Goal: Information Seeking & Learning: Learn about a topic

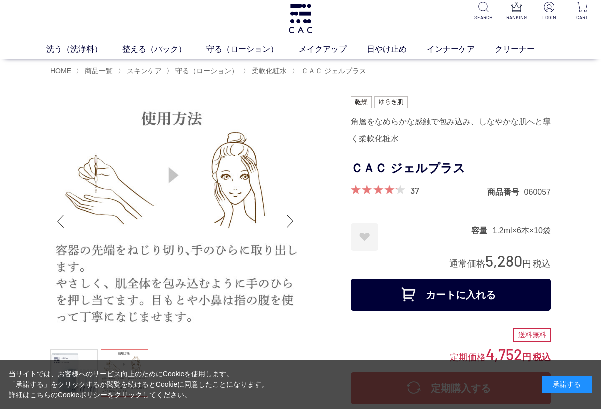
click at [223, 70] on link "液体洗浄料" at bounding box center [225, 68] width 35 height 8
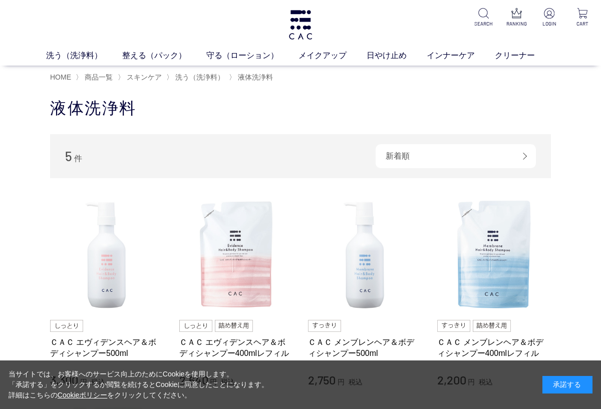
click at [194, 76] on span "洗う（洗浄料）" at bounding box center [199, 77] width 49 height 8
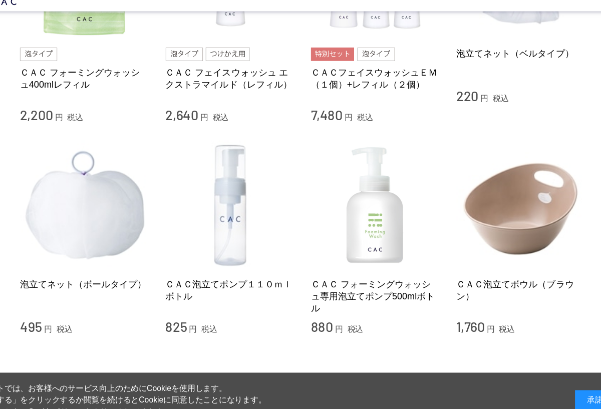
scroll to position [723, 0]
click at [50, 161] on img at bounding box center [107, 212] width 114 height 114
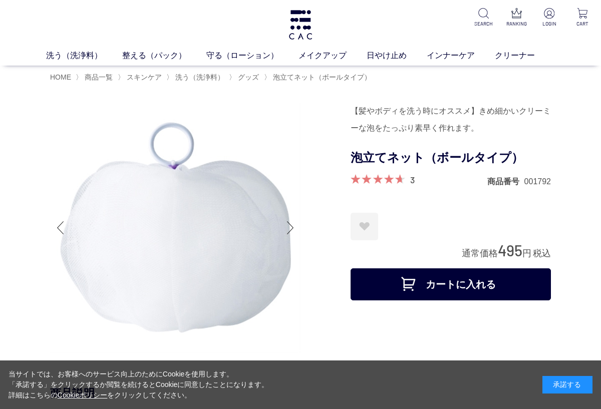
click at [253, 74] on span "グッズ" at bounding box center [248, 77] width 21 height 8
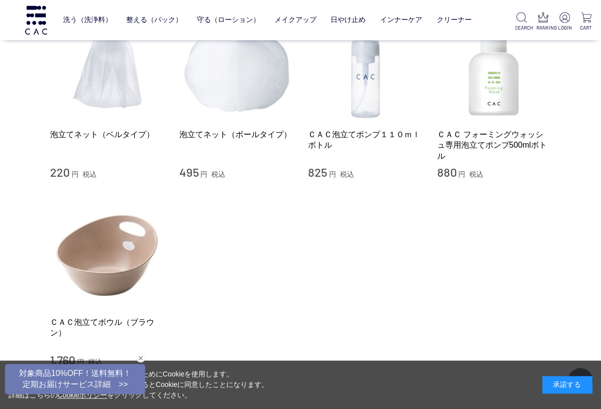
scroll to position [125, 0]
click at [374, 78] on img at bounding box center [365, 65] width 114 height 114
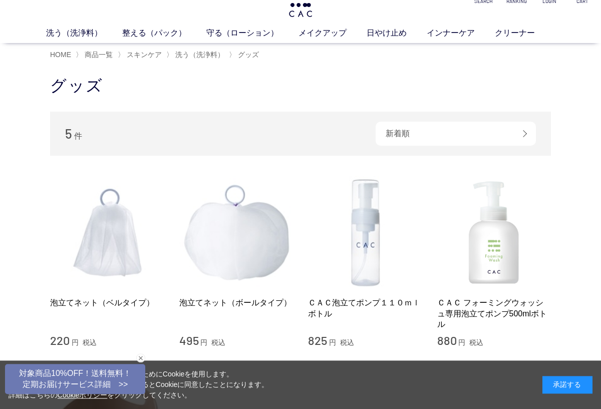
scroll to position [0, 0]
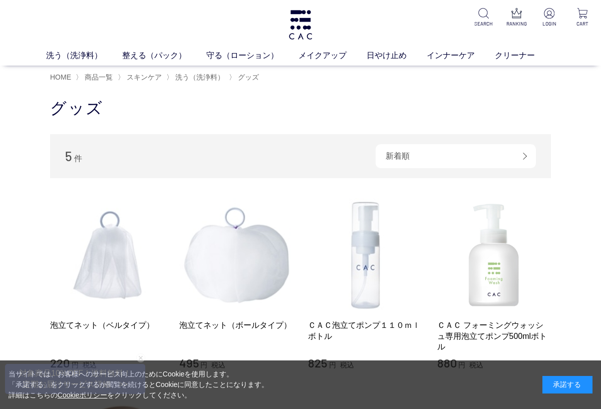
click at [327, 75] on link "ヘアパック" at bounding box center [334, 74] width 35 height 8
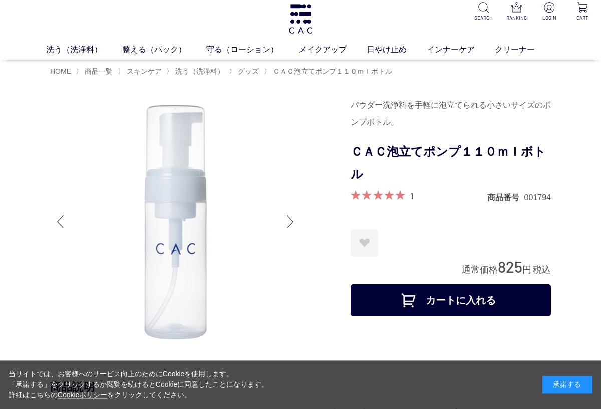
scroll to position [1, 0]
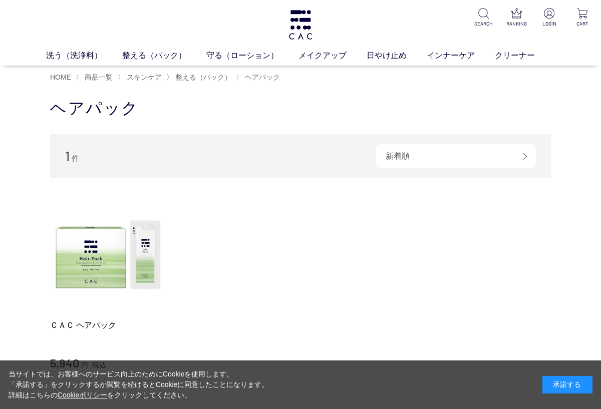
click at [262, 76] on link "フェイスパック" at bounding box center [274, 74] width 49 height 8
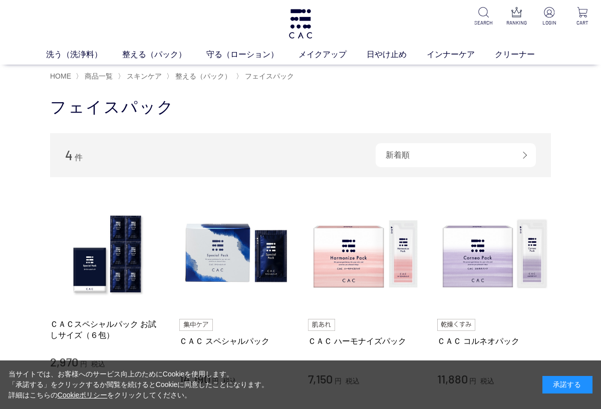
scroll to position [2, 0]
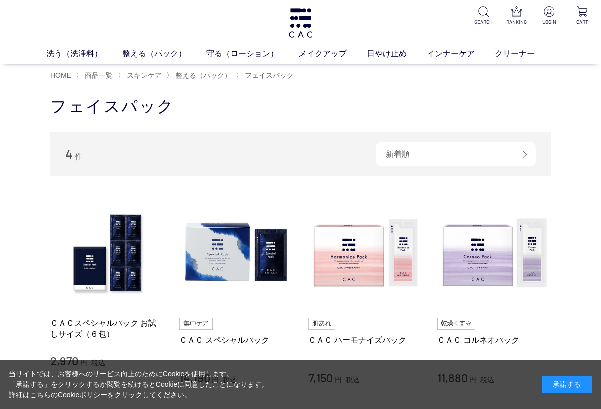
click at [226, 74] on link "保湿化粧水" at bounding box center [235, 72] width 35 height 8
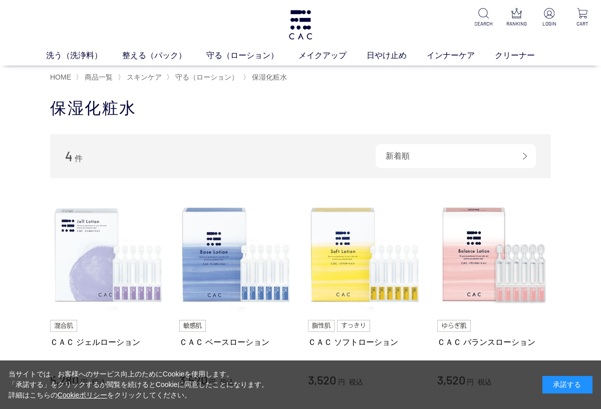
click at [282, 80] on span "保湿化粧水" at bounding box center [269, 77] width 35 height 8
click at [291, 78] on link "柔軟化粧水" at bounding box center [288, 74] width 35 height 8
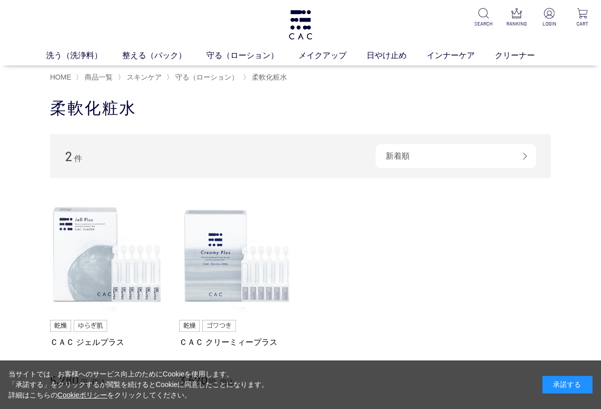
click at [393, 32] on div "洗う（洗浄料） 液体洗浄料 パウダー洗浄料 泡洗顔料 グッズ 整える（パック） フェイスパック ヘアパック 守る（ローション） 保湿化粧水 柔軟化粧水 美容液…" at bounding box center [300, 33] width 601 height 66
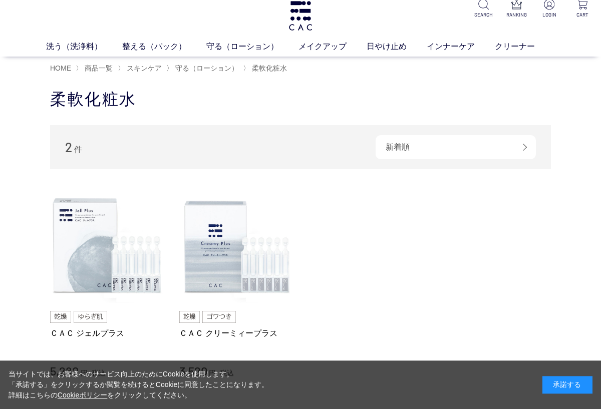
scroll to position [9, 0]
click at [211, 70] on span "守る（ローション）" at bounding box center [206, 68] width 63 height 8
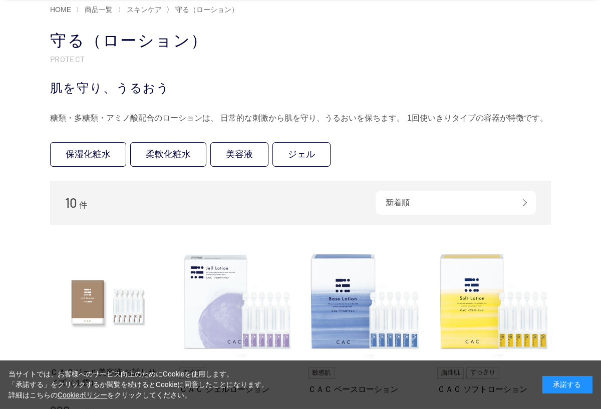
scroll to position [72, 0]
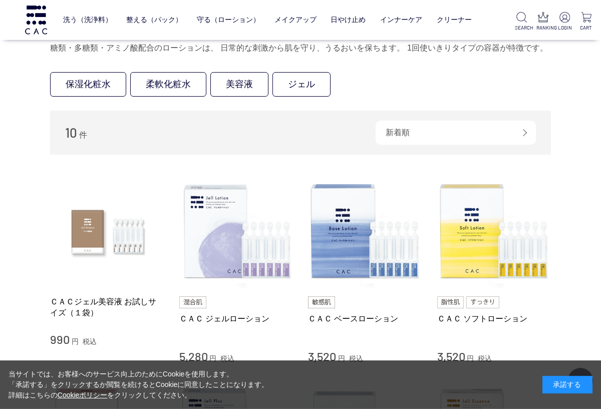
click at [233, 94] on link "美容液" at bounding box center [239, 84] width 58 height 25
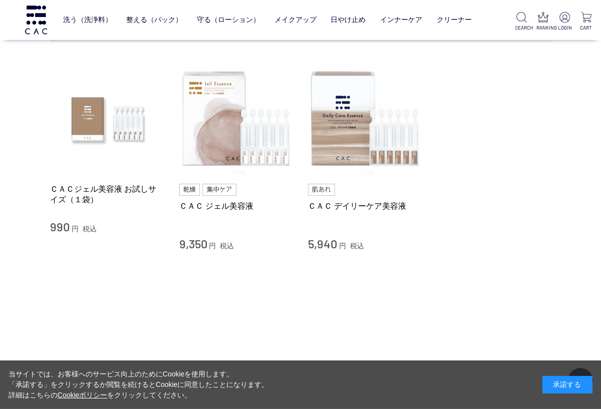
scroll to position [73, 0]
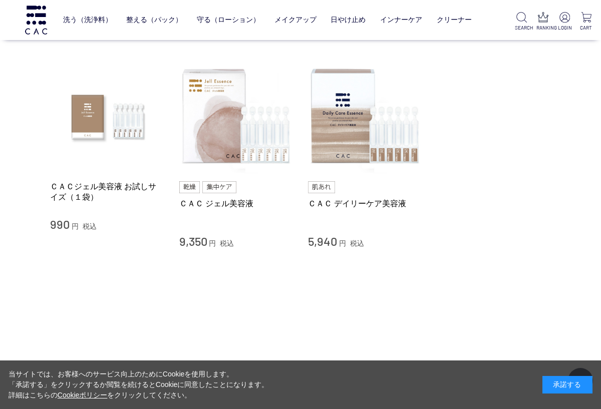
click at [334, 118] on img at bounding box center [365, 117] width 114 height 114
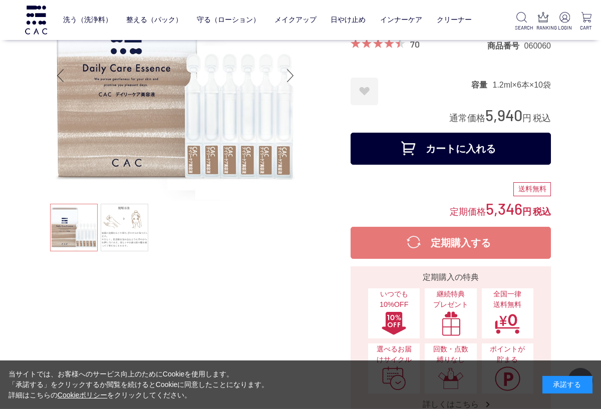
scroll to position [88, 0]
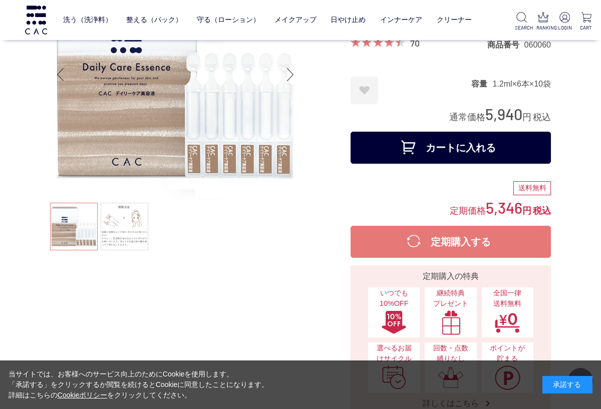
click at [112, 224] on link at bounding box center [125, 227] width 48 height 48
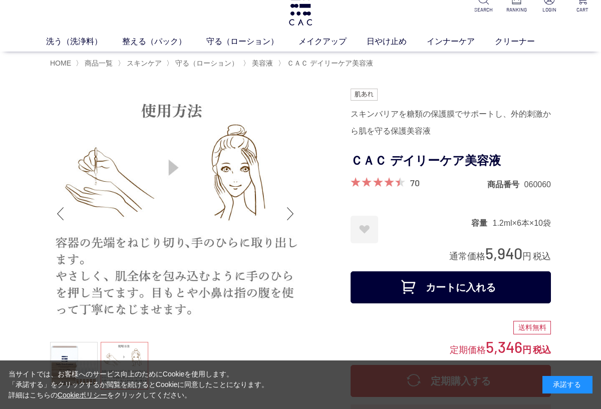
scroll to position [13, 0]
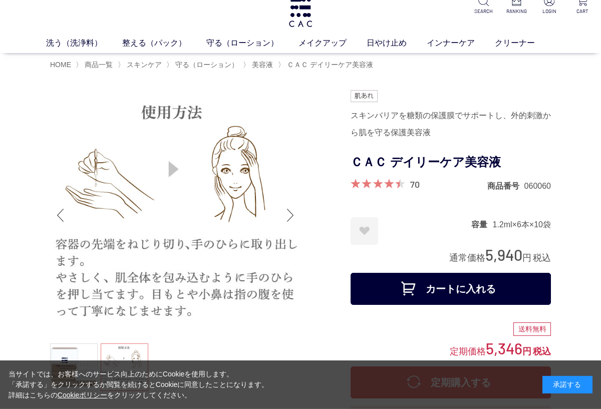
click at [418, 183] on link "70" at bounding box center [415, 184] width 10 height 11
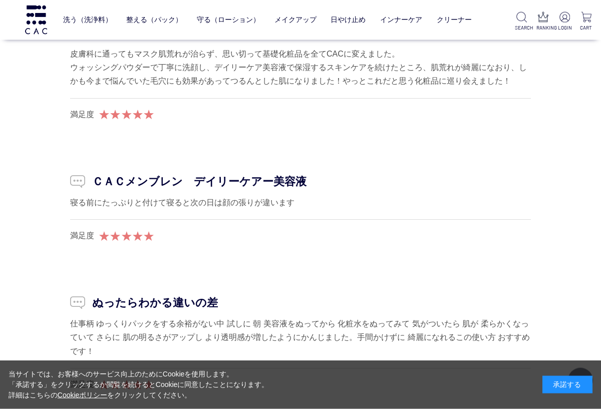
scroll to position [5808, 0]
